Goal: Task Accomplishment & Management: Complete application form

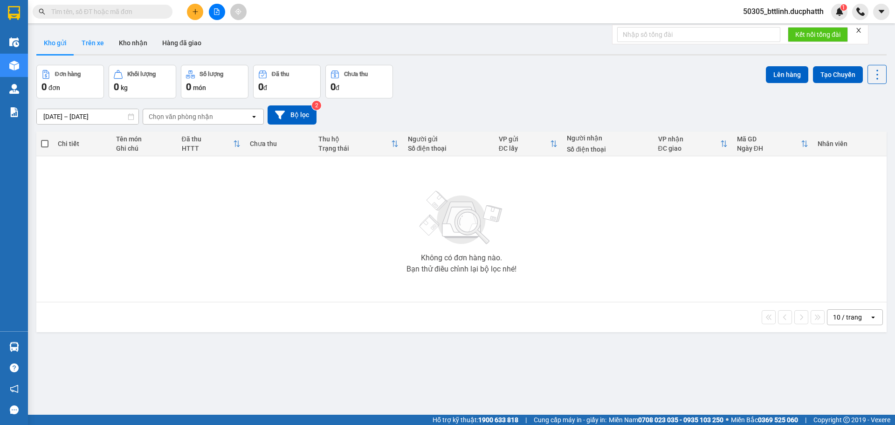
click at [96, 42] on button "Trên xe" at bounding box center [92, 43] width 37 height 22
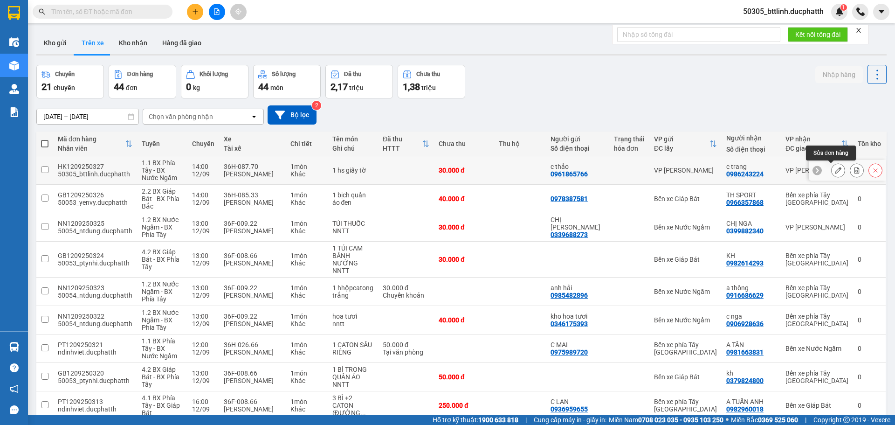
click at [835, 170] on icon at bounding box center [838, 170] width 7 height 7
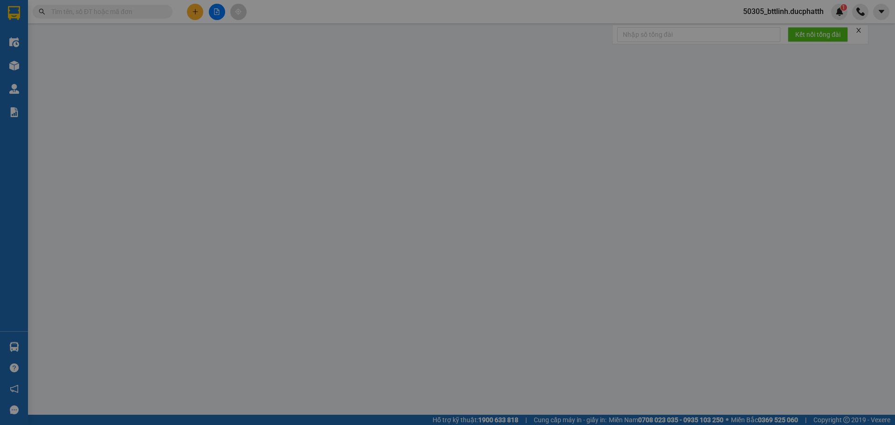
type input "0961865766"
type input "c thảo"
type input "0986243224"
type input "c trang"
type input "30.000"
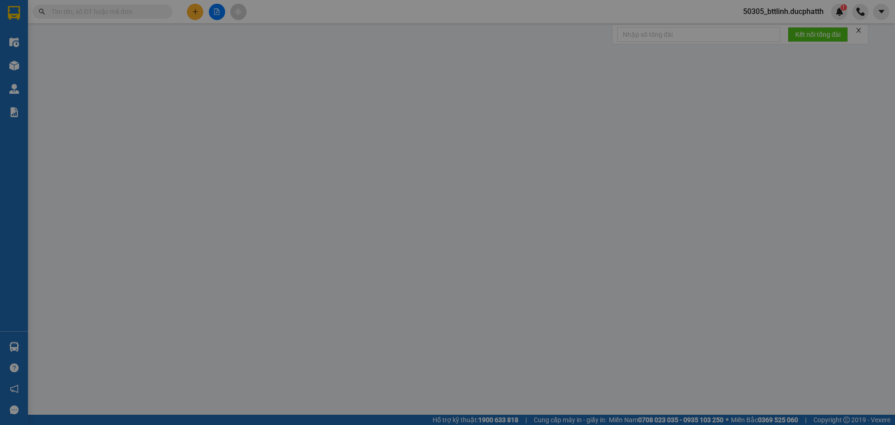
type input "30.000"
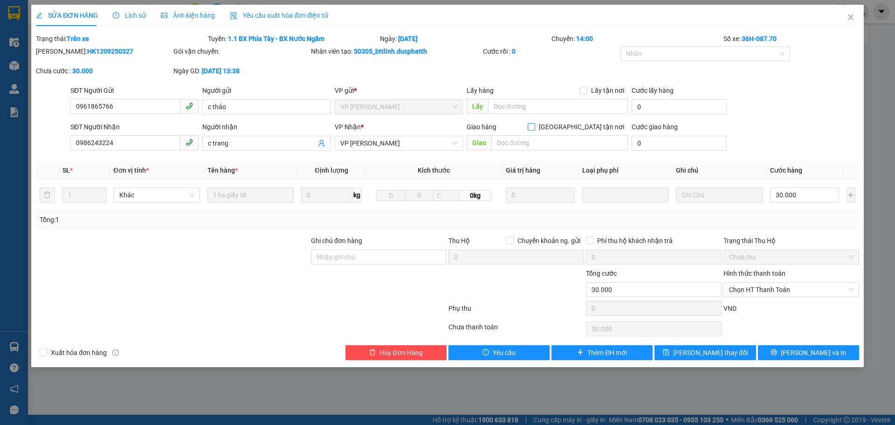
click at [534, 126] on input "[GEOGRAPHIC_DATA] tận nơi" at bounding box center [531, 126] width 7 height 7
checkbox input "true"
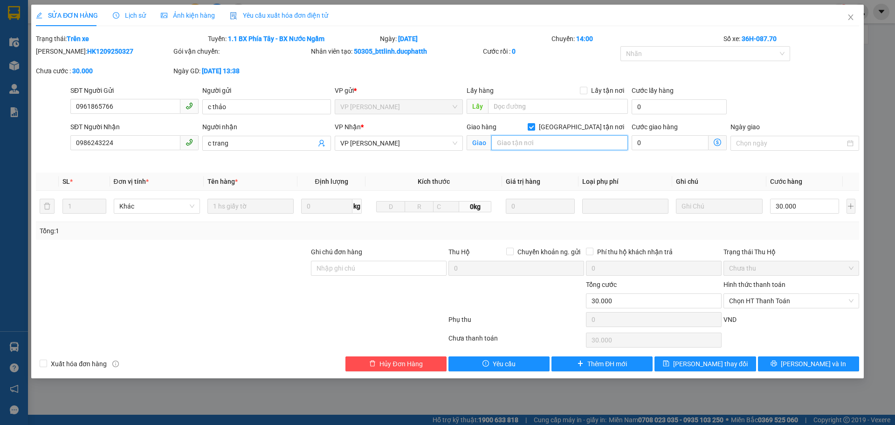
click at [522, 143] on input "text" at bounding box center [560, 142] width 137 height 15
click at [721, 146] on span at bounding box center [718, 142] width 18 height 15
click at [718, 143] on icon "dollar-circle" at bounding box center [717, 142] width 7 height 7
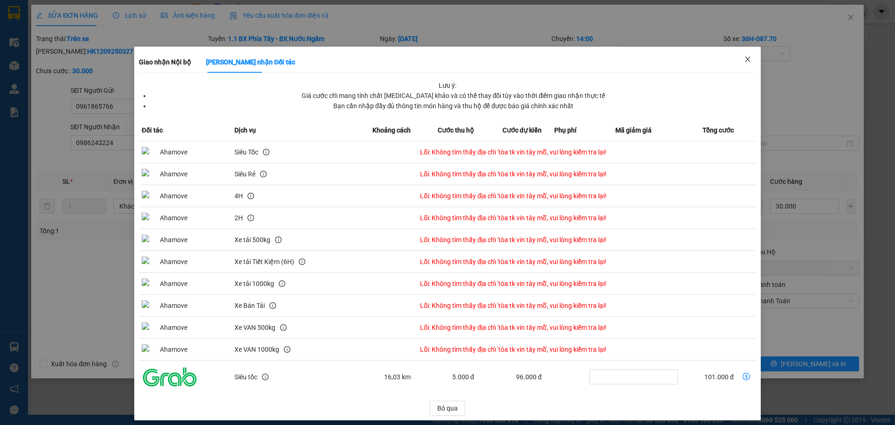
click at [745, 60] on icon "close" at bounding box center [747, 59] width 5 height 6
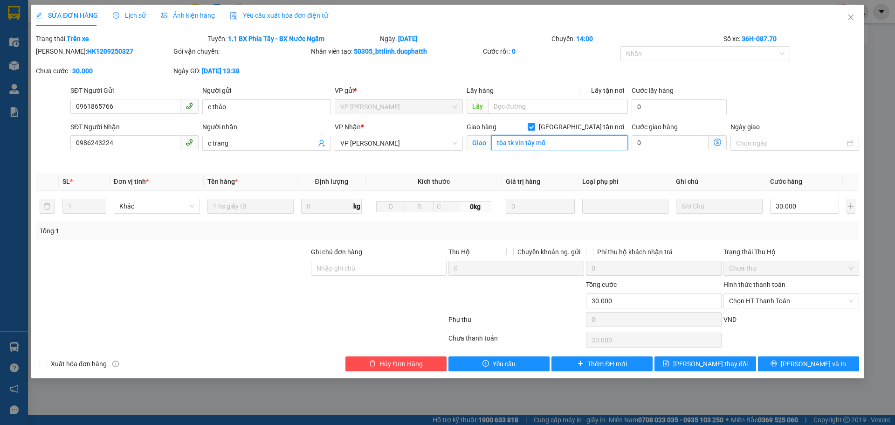
click at [567, 144] on input "tòa tk vin tây mỗ" at bounding box center [560, 142] width 137 height 15
click at [567, 143] on input "tòa tk vin tây mỗ" at bounding box center [560, 142] width 137 height 15
click at [564, 146] on input "tòa tk vin tây mỗ" at bounding box center [560, 142] width 137 height 15
type input "tòa TK KHU ĐÔ THỊ [GEOGRAPHIC_DATA] TÂY MỖ NAM TỪ [GEOGRAPHIC_DATA]"
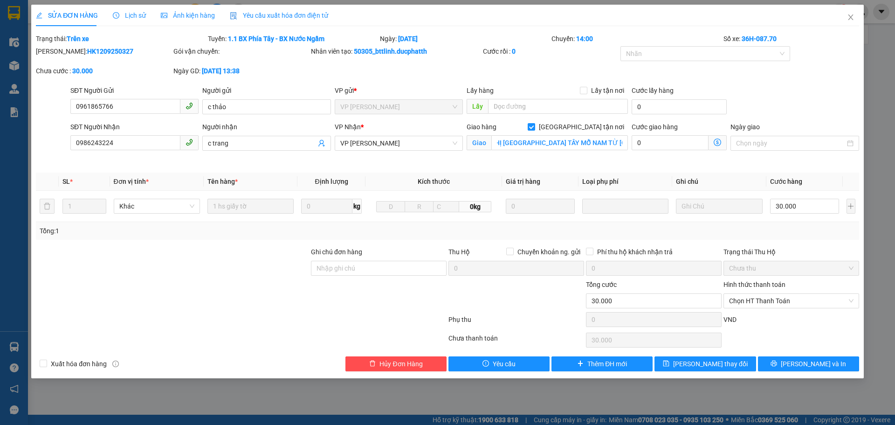
click at [720, 142] on icon "dollar-circle" at bounding box center [717, 142] width 7 height 7
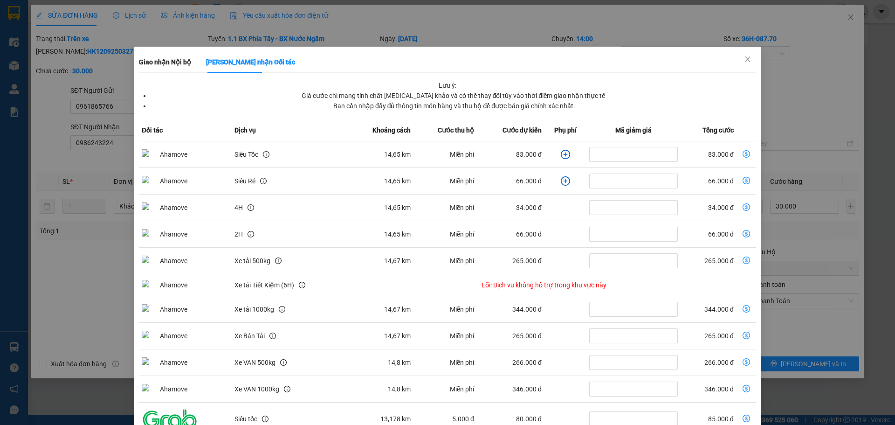
click at [743, 152] on icon "dollar-circle" at bounding box center [746, 153] width 7 height 7
type input "113.000"
type input "83.000"
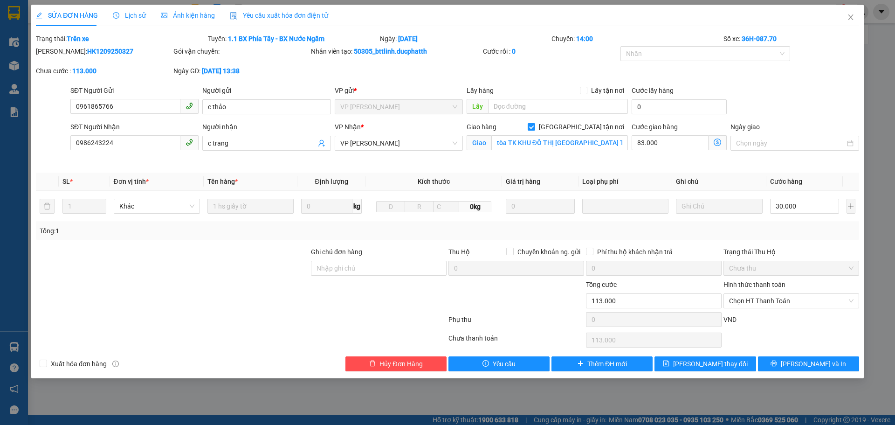
click at [719, 141] on icon "dollar-circle" at bounding box center [717, 142] width 7 height 7
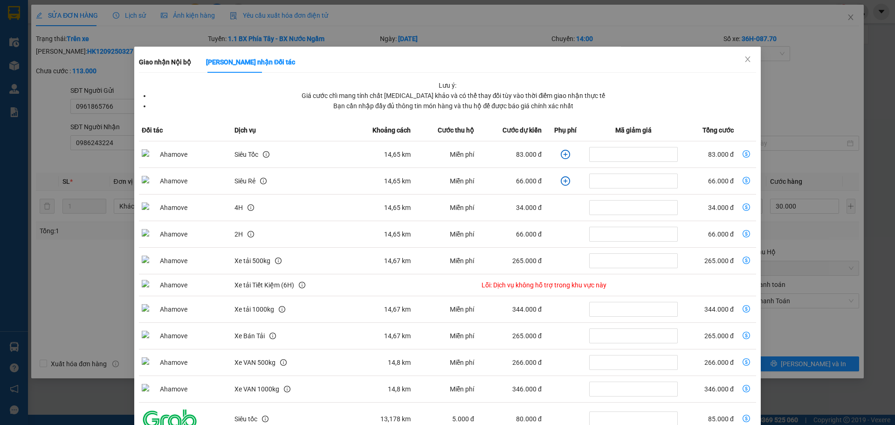
click at [561, 156] on icon "plus-circle" at bounding box center [565, 154] width 9 height 9
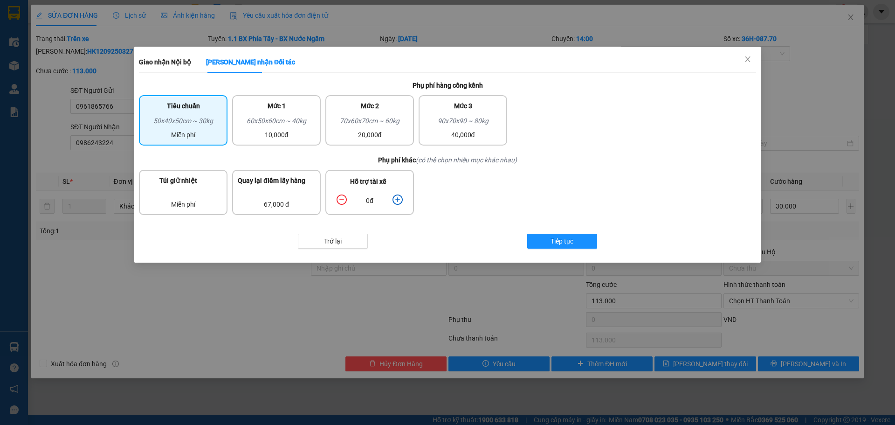
click at [399, 200] on icon "plus-circle" at bounding box center [398, 199] width 10 height 10
click at [399, 200] on icon "plus-circle" at bounding box center [397, 199] width 4 height 4
click at [172, 128] on div "50x40x50cm ~ 30kg" at bounding box center [183, 123] width 77 height 14
click at [548, 243] on button "Tiếp tục" at bounding box center [562, 241] width 70 height 15
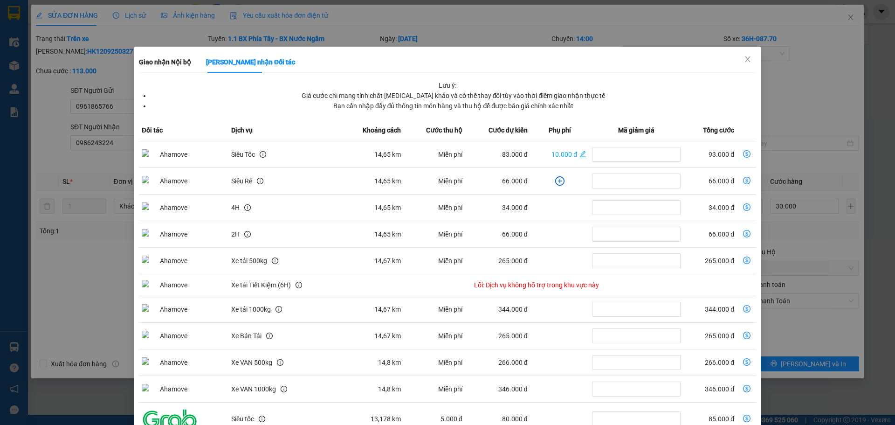
click at [743, 153] on icon "dollar-circle" at bounding box center [746, 153] width 7 height 7
type input "123.000"
type input "93.000"
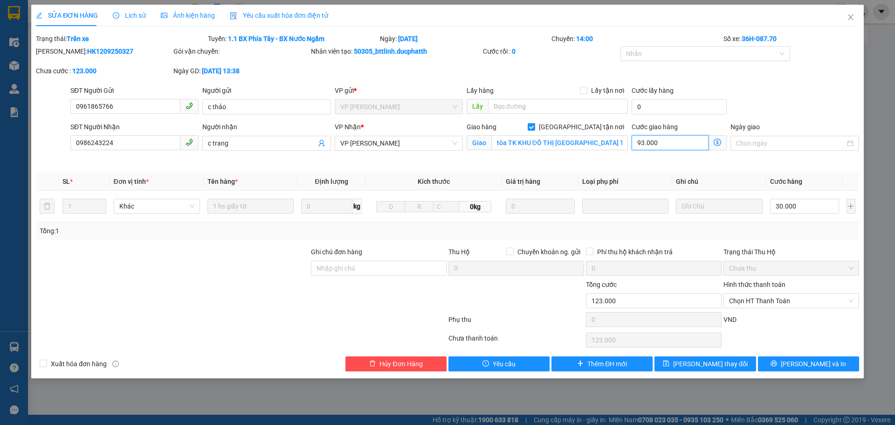
click at [671, 143] on input "93.000" at bounding box center [670, 142] width 77 height 15
type input "30.009"
type input "90"
type input "30.090"
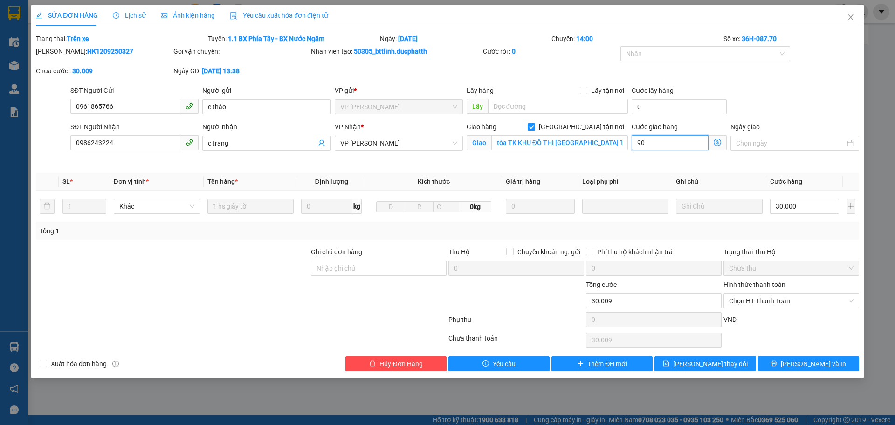
type input "30.090"
type input "90.000"
type input "120.000"
type input "9.000.090"
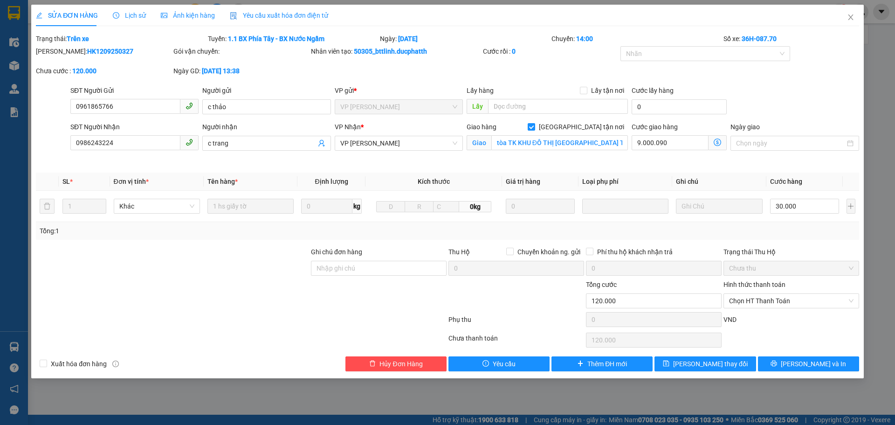
click at [752, 326] on div "VND" at bounding box center [792, 322] width 138 height 16
type input "9.030.090"
click at [682, 142] on input "9.000.090" at bounding box center [670, 142] width 77 height 15
type input "30.000"
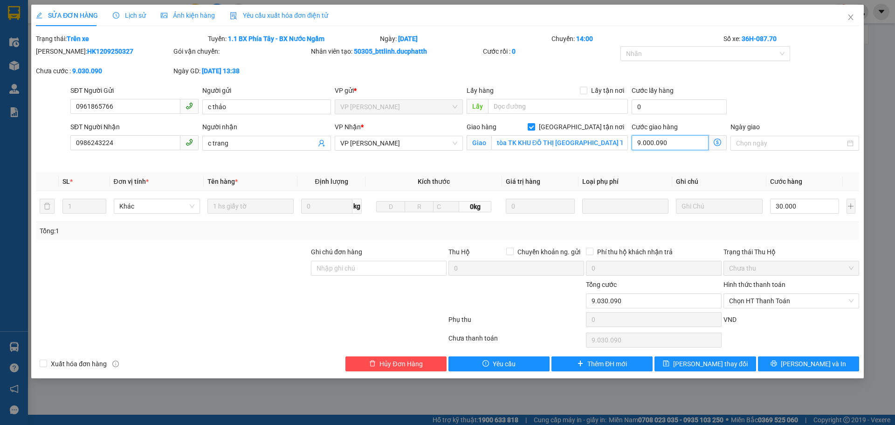
type input "30.000"
type input "9"
type input "30.009"
type input "90"
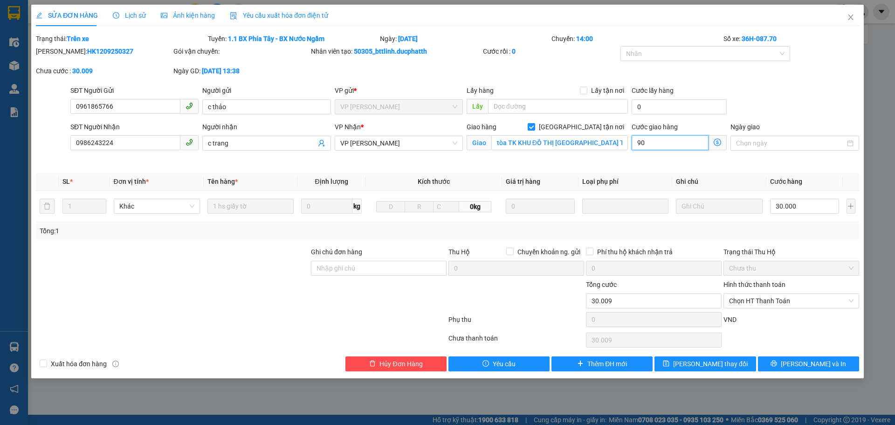
type input "30.090"
type input "90.000"
type input "120.000"
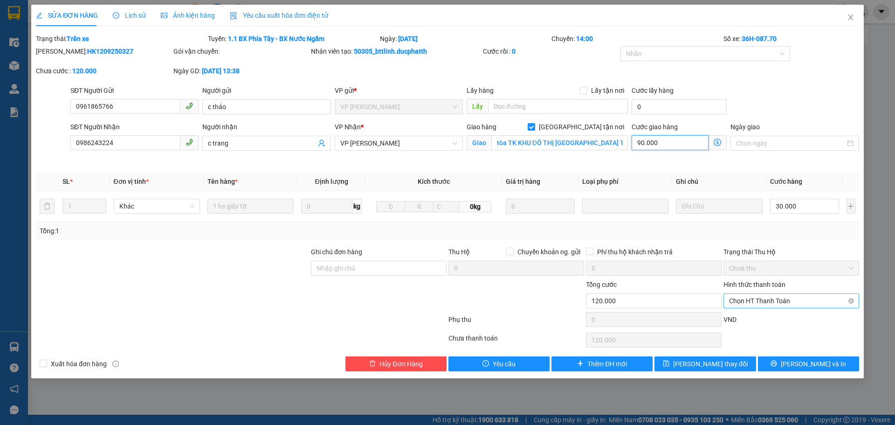
type input "30.090"
click at [768, 301] on span "Chọn HT Thanh Toán" at bounding box center [791, 301] width 125 height 14
type input "90"
type input "120.000"
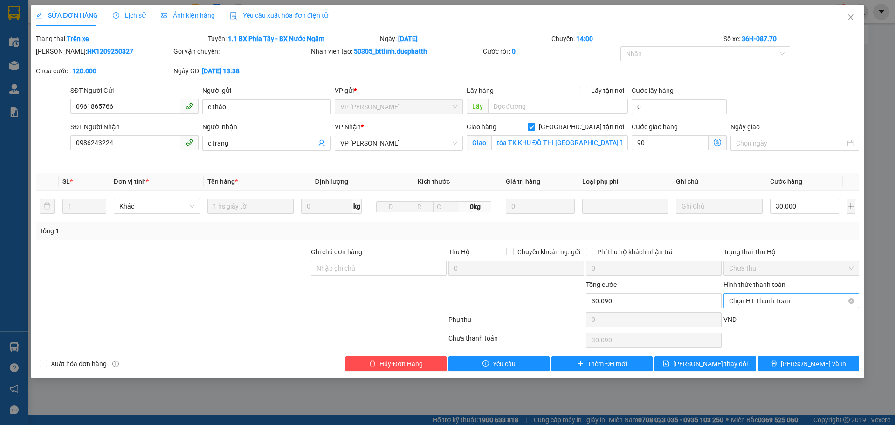
type input "120.000"
type input "90.000"
click at [758, 337] on div "Chuyển khoản" at bounding box center [791, 334] width 125 height 10
type input "0"
click at [803, 366] on span "[PERSON_NAME] và In" at bounding box center [813, 364] width 65 height 10
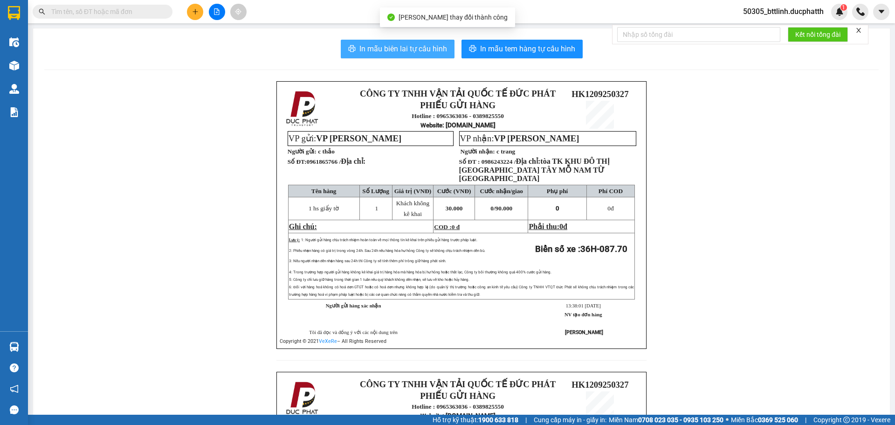
click at [391, 47] on span "In mẫu biên lai tự cấu hình" at bounding box center [404, 49] width 88 height 12
click at [418, 46] on span "In mẫu biên lai tự cấu hình" at bounding box center [404, 49] width 88 height 12
